Goal: Browse casually

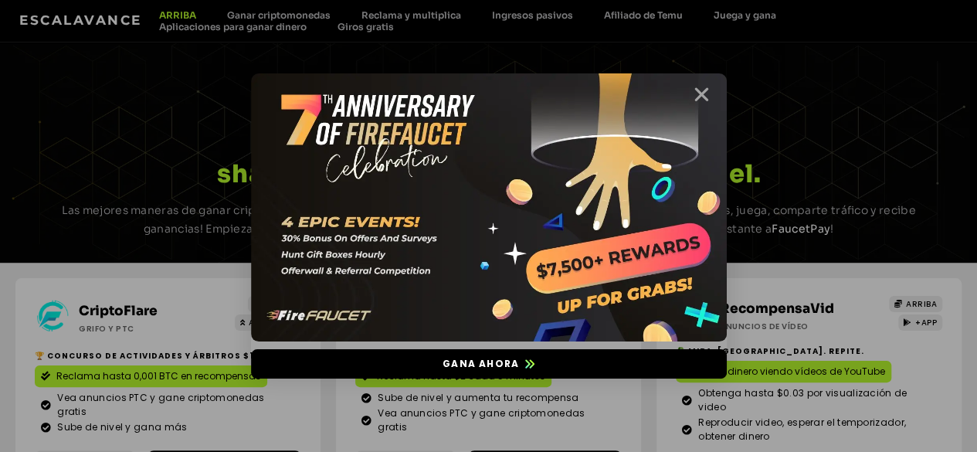
click at [697, 98] on icon "Cerca" at bounding box center [701, 94] width 19 height 19
click at [703, 92] on icon "Cerca" at bounding box center [701, 94] width 19 height 19
